Goal: Find specific page/section

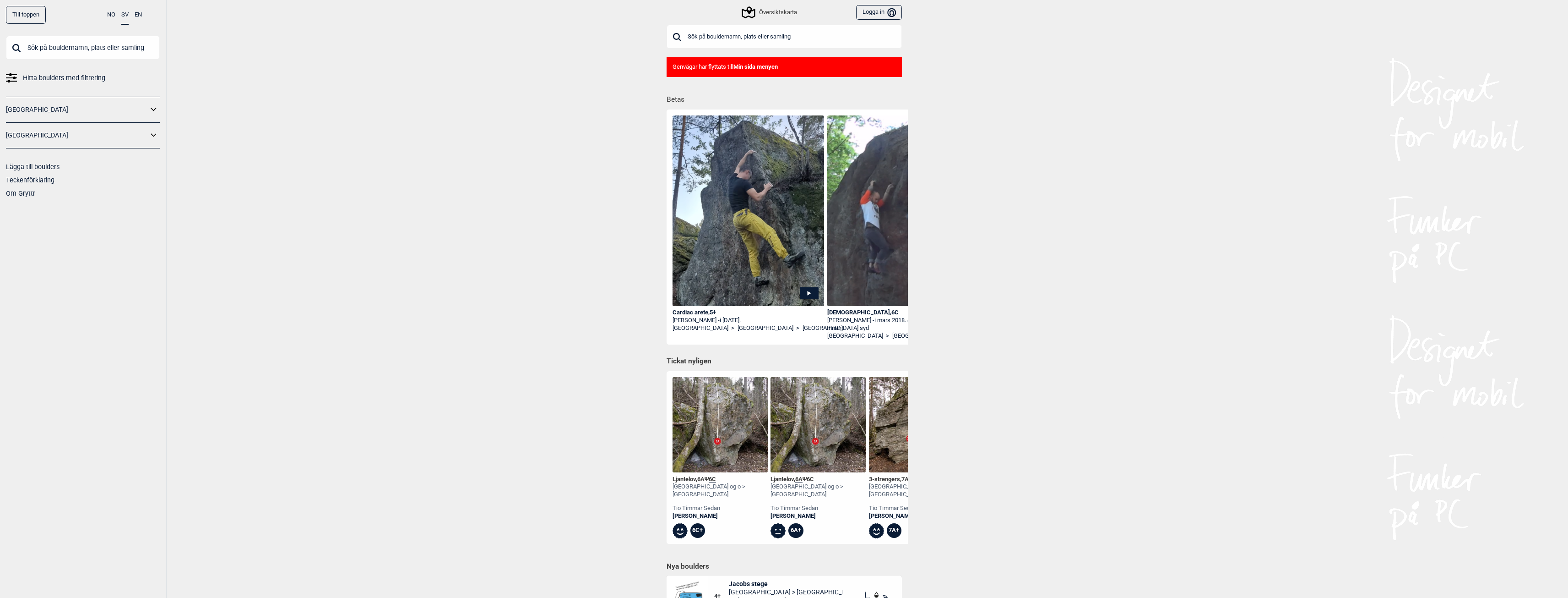
click at [776, 11] on div "Översiktskarta" at bounding box center [769, 12] width 53 height 11
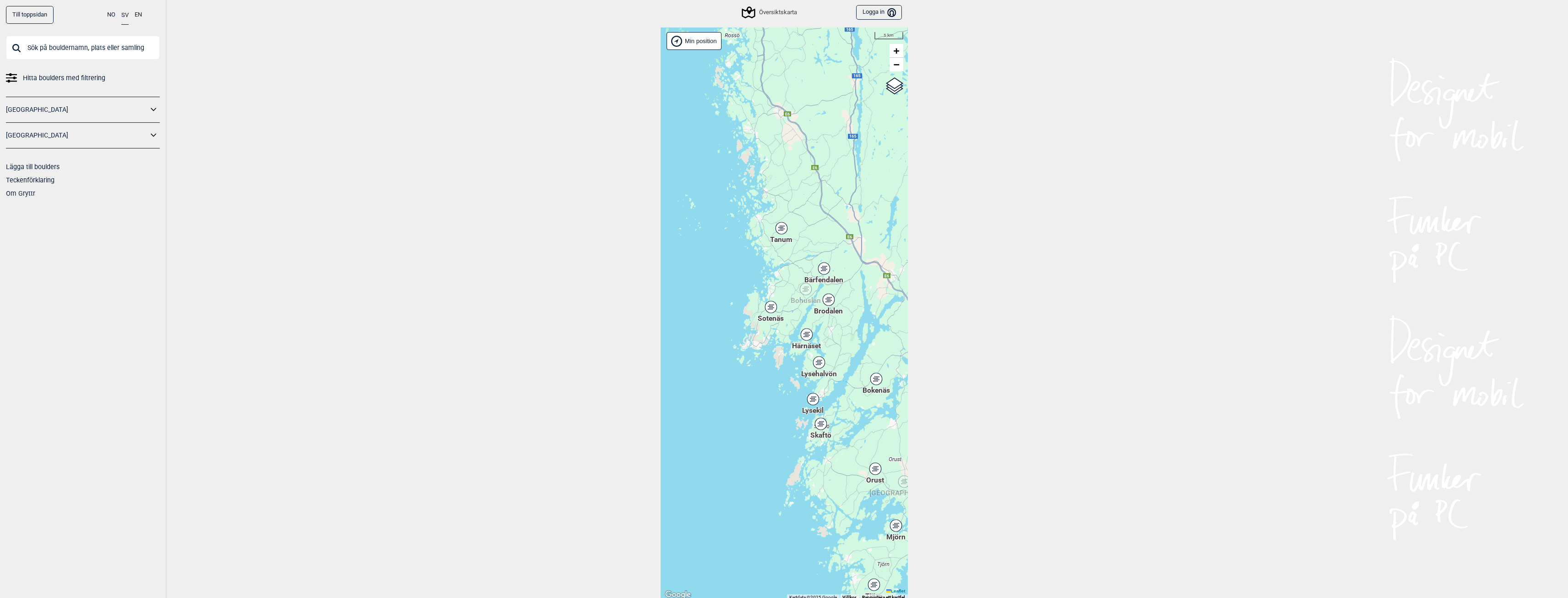
click at [830, 301] on div "Brodalen" at bounding box center [828, 299] width 5 height 5
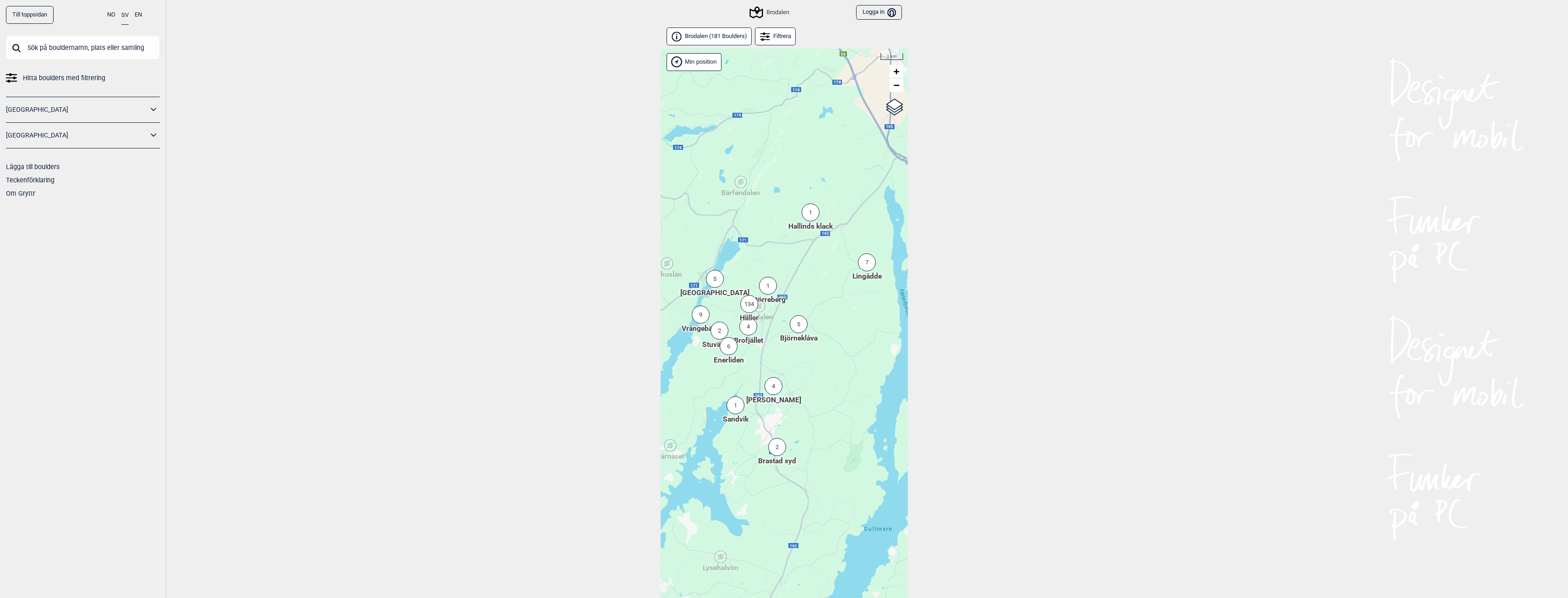
click at [747, 308] on div "134" at bounding box center [749, 304] width 18 height 18
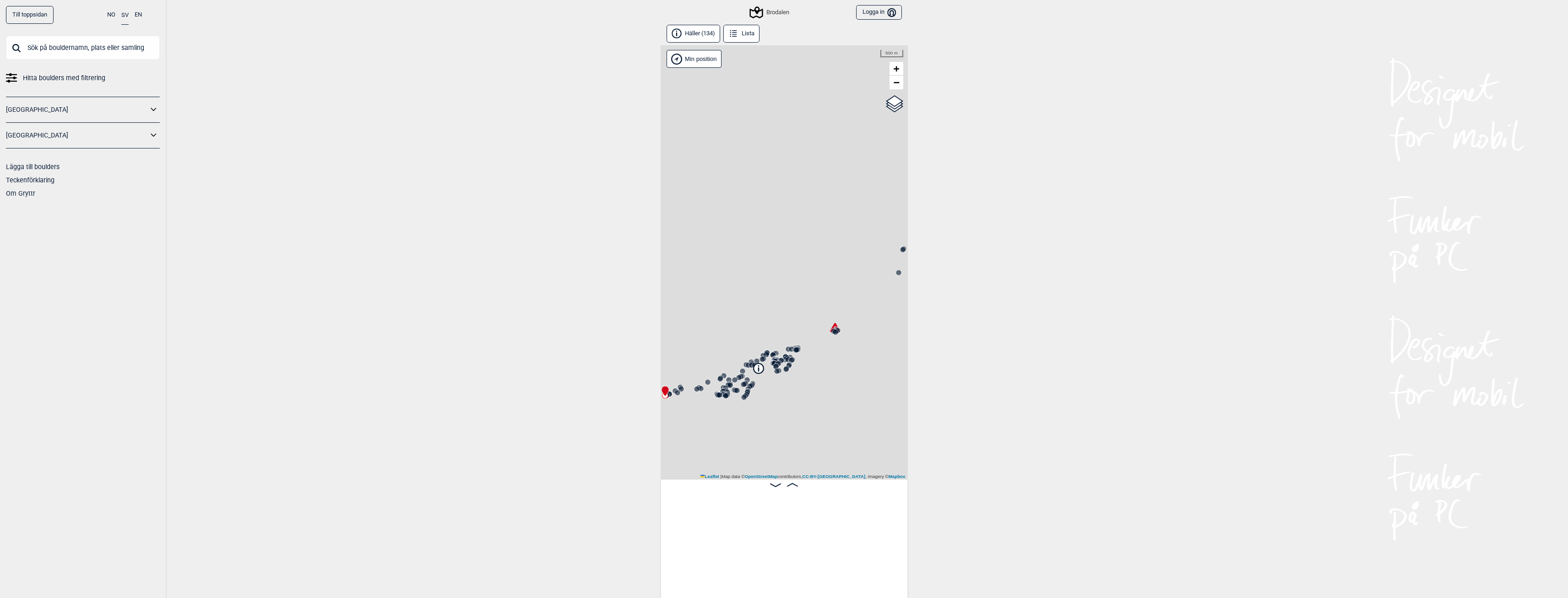
scroll to position [0, 72]
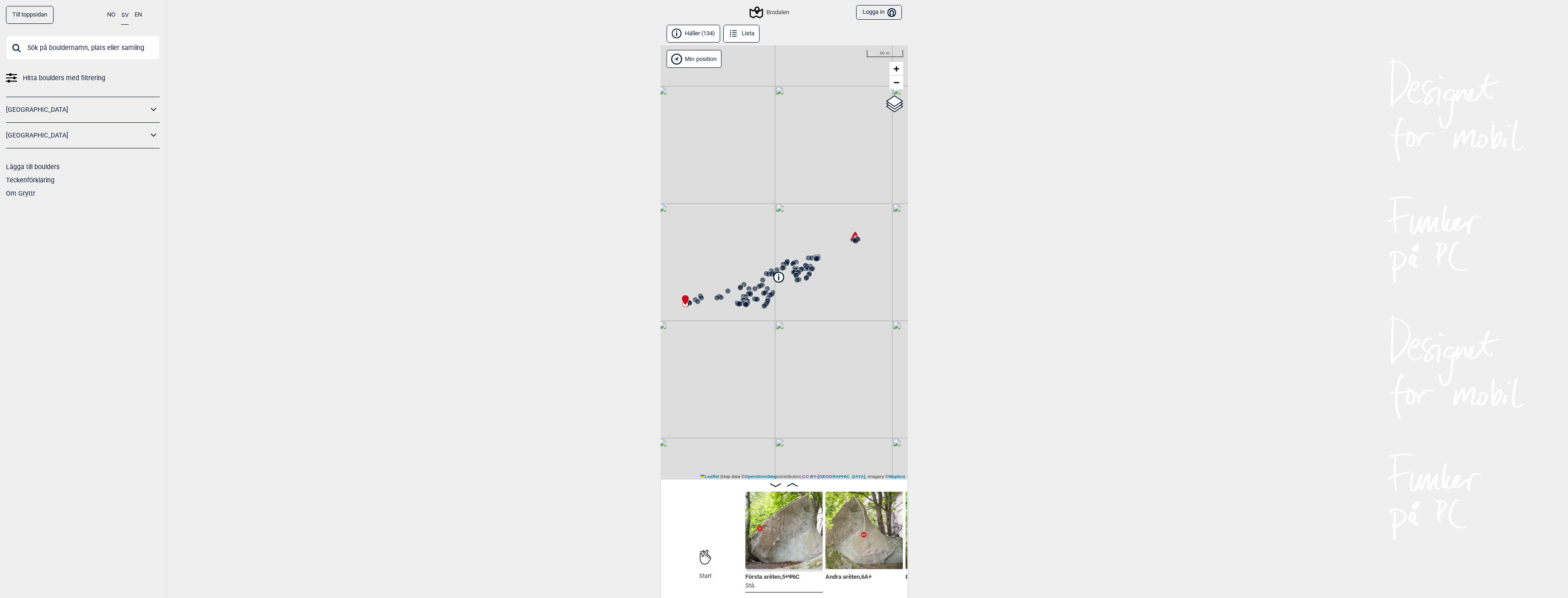
drag, startPoint x: 840, startPoint y: 352, endPoint x: 859, endPoint y: 260, distance: 93.9
click at [860, 260] on div "Brodalen" at bounding box center [784, 261] width 247 height 433
drag, startPoint x: 770, startPoint y: 382, endPoint x: 807, endPoint y: 340, distance: 56.0
click at [807, 340] on div "Brodalen" at bounding box center [784, 261] width 247 height 433
click at [705, 476] on icon at bounding box center [703, 476] width 5 height 2
